Goal: Task Accomplishment & Management: Manage account settings

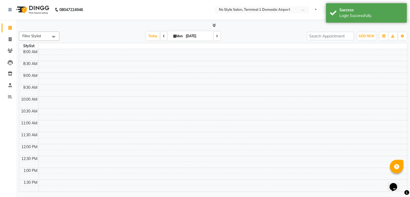
select select "en"
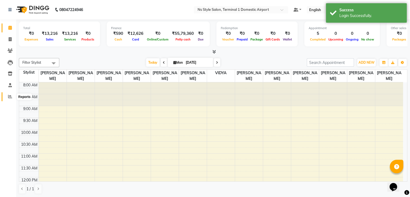
click at [9, 95] on icon at bounding box center [10, 96] width 4 height 4
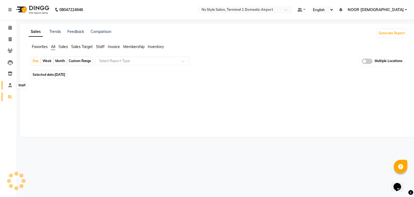
click at [8, 86] on span at bounding box center [9, 85] width 9 height 6
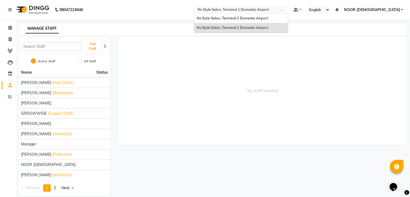
click at [266, 9] on input "text" at bounding box center [235, 10] width 78 height 5
click at [262, 15] on div "Ns Style Salon, Terminal 2 Domestic Airport" at bounding box center [241, 18] width 94 height 10
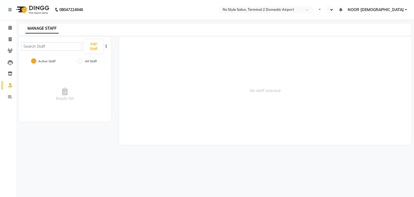
select select "en"
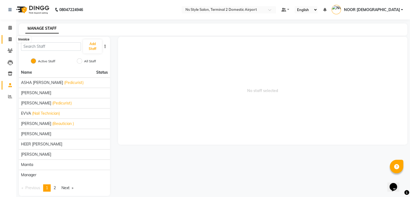
click at [9, 40] on icon at bounding box center [10, 39] width 3 height 4
select select "service"
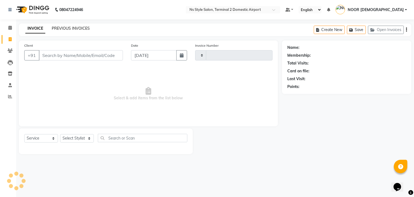
type input "2178"
select select "5661"
click at [54, 28] on link "PREVIOUS INVOICES" at bounding box center [71, 28] width 38 height 5
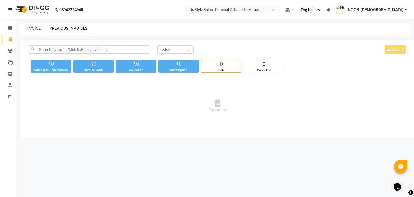
click at [394, 8] on span "NOOR [DEMOGRAPHIC_DATA]" at bounding box center [375, 10] width 56 height 6
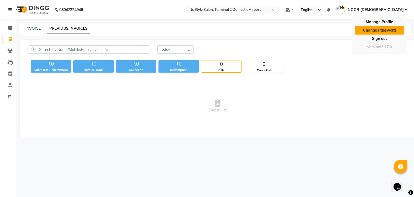
click at [382, 30] on link "Change Password" at bounding box center [378, 30] width 49 height 8
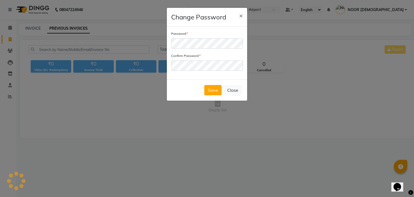
click at [187, 74] on div "Password Confirm Password" at bounding box center [207, 52] width 80 height 53
click at [176, 76] on div "Password Confirm Password" at bounding box center [207, 52] width 80 height 53
click at [177, 64] on div "Password Confirm Password" at bounding box center [207, 52] width 80 height 53
click at [347, 98] on ngb-modal-window "Change Password × Password Confirm Password Save Close" at bounding box center [207, 98] width 414 height 197
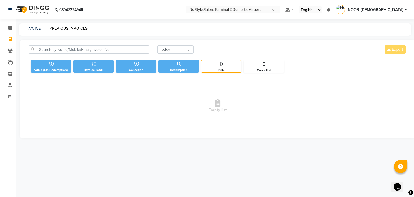
click at [386, 6] on link "NOOR [DEMOGRAPHIC_DATA]" at bounding box center [370, 9] width 71 height 9
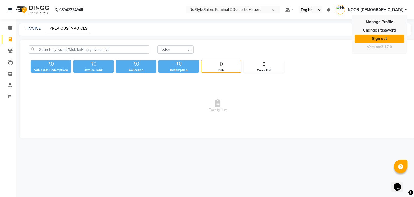
click at [375, 39] on link "Sign out" at bounding box center [378, 38] width 49 height 8
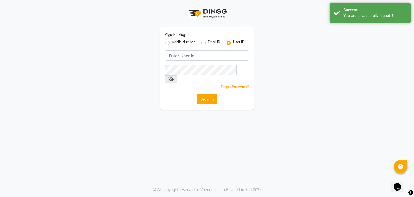
type input "9930388551"
click at [172, 43] on label "Mobile Number" at bounding box center [183, 43] width 23 height 6
click at [172, 43] on input "Mobile Number" at bounding box center [174, 42] width 4 height 4
radio input "true"
radio input "false"
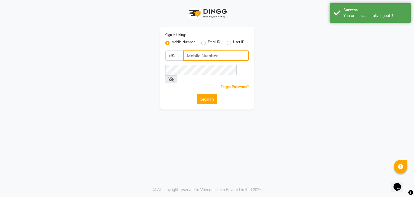
click at [195, 52] on input "Username" at bounding box center [215, 55] width 65 height 10
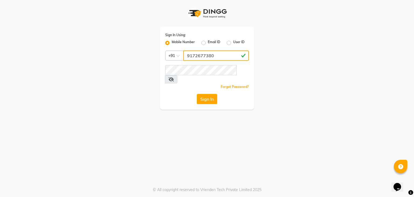
type input "9172677380"
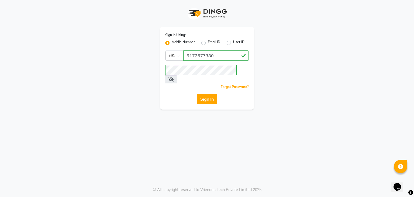
click at [172, 124] on div "Sign In Using: Mobile Number Email ID User ID Country Code × +91 9172677380 Rem…" at bounding box center [207, 98] width 414 height 197
click at [205, 94] on button "Sign In" at bounding box center [207, 99] width 20 height 10
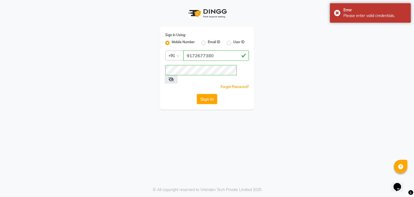
click at [185, 111] on div "Sign In Using: Mobile Number Email ID User ID Country Code × +91 9172677380 Rem…" at bounding box center [207, 98] width 414 height 197
click at [204, 94] on button "Sign In" at bounding box center [207, 99] width 20 height 10
